Goal: Use online tool/utility: Use online tool/utility

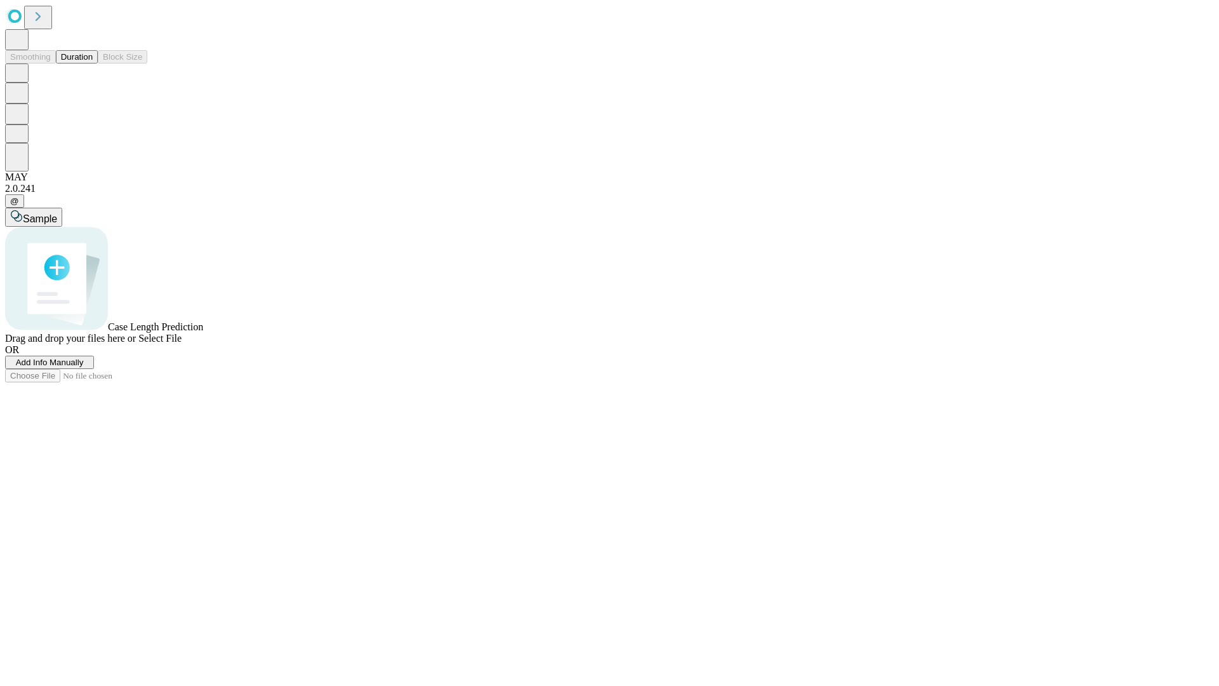
click at [93, 63] on button "Duration" at bounding box center [77, 56] width 42 height 13
click at [84, 367] on span "Add Info Manually" at bounding box center [50, 362] width 68 height 10
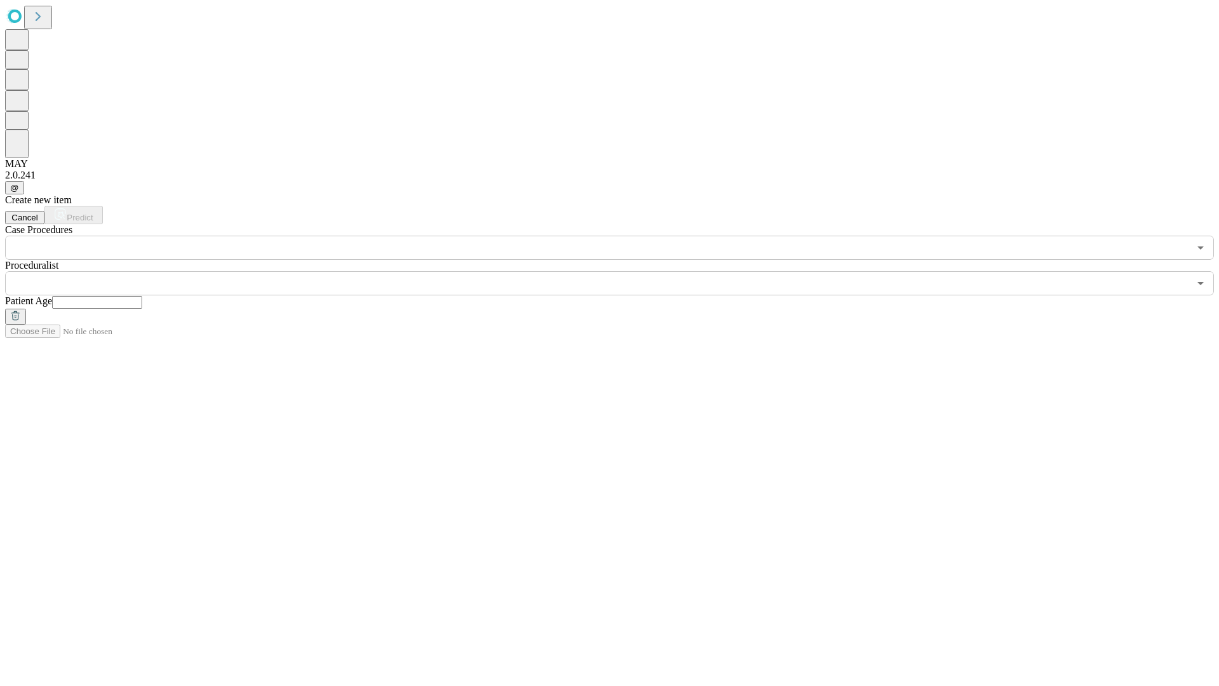
click at [142, 296] on input "text" at bounding box center [97, 302] width 90 height 13
type input "**"
click at [618, 271] on input "text" at bounding box center [597, 283] width 1184 height 24
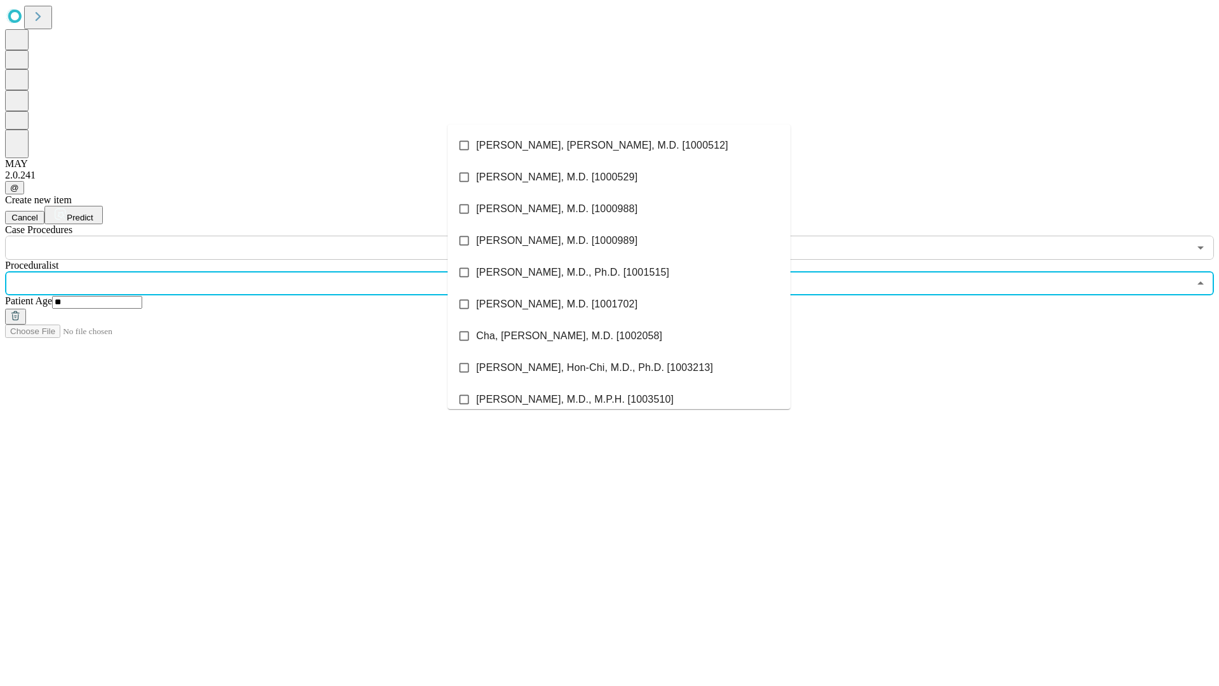
click at [619, 145] on li "[PERSON_NAME], [PERSON_NAME], M.D. [1000512]" at bounding box center [619, 146] width 343 height 32
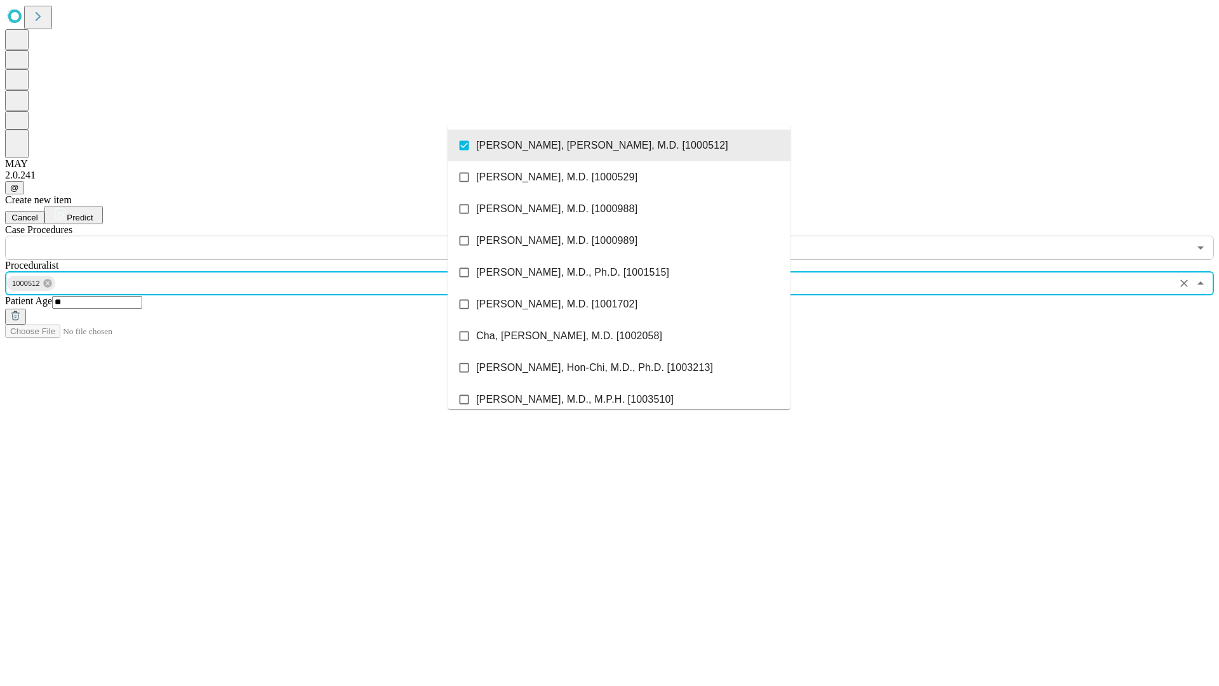
click at [267, 236] on input "text" at bounding box center [597, 248] width 1184 height 24
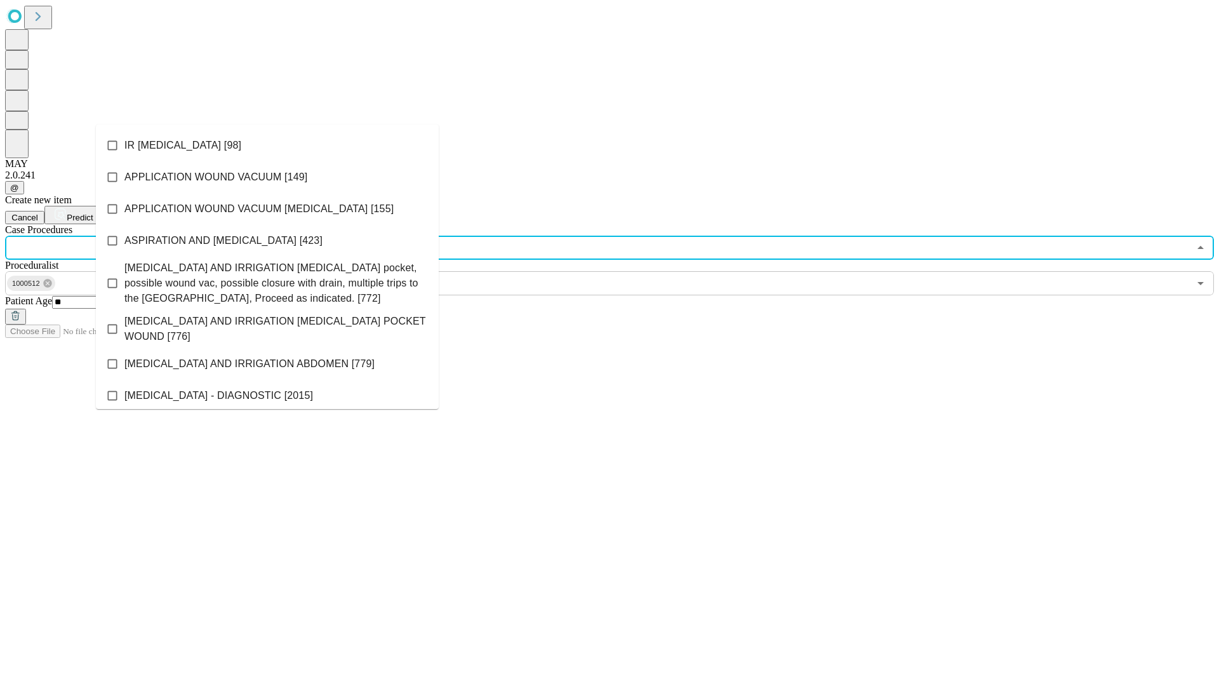
click at [267, 145] on li "IR [MEDICAL_DATA] [98]" at bounding box center [267, 146] width 343 height 32
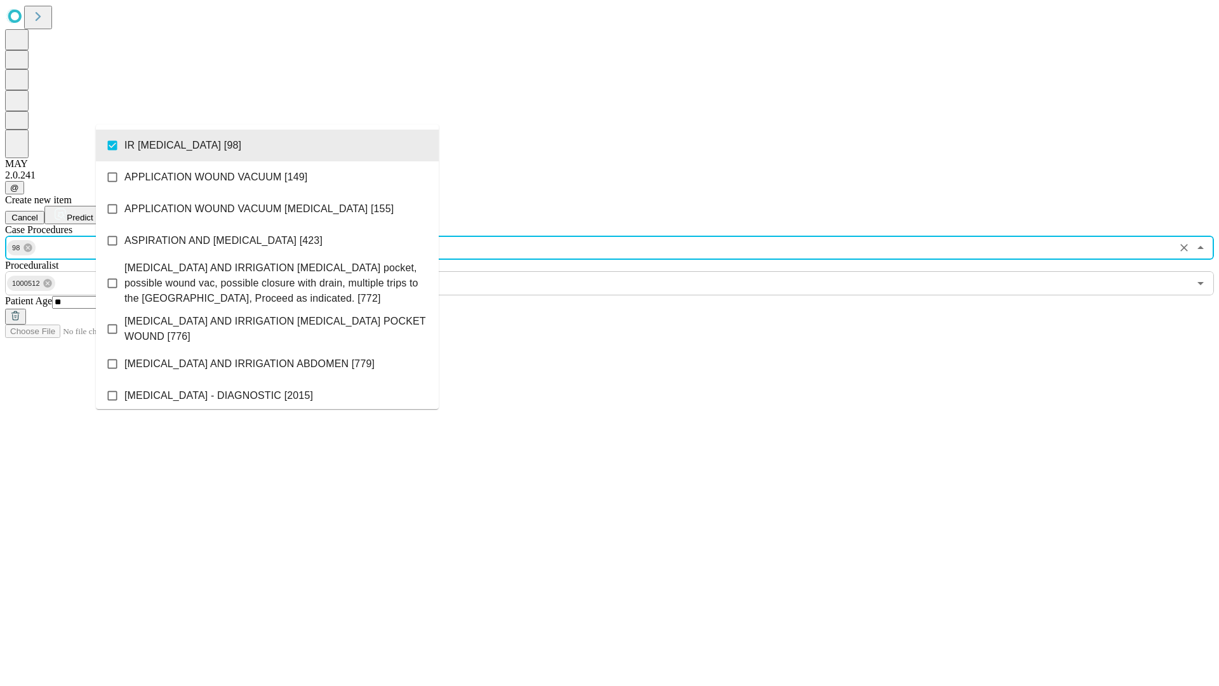
click at [93, 213] on span "Predict" at bounding box center [80, 218] width 26 height 10
